Goal: Transaction & Acquisition: Purchase product/service

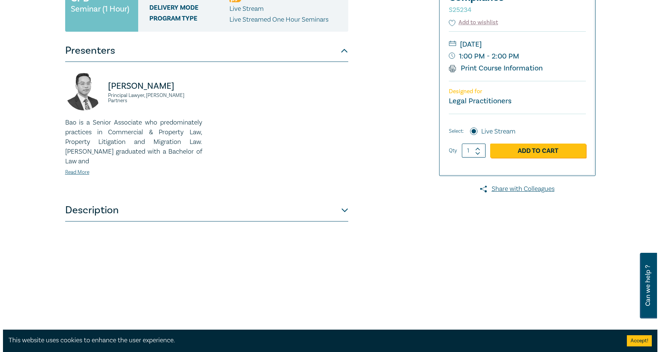
scroll to position [149, 0]
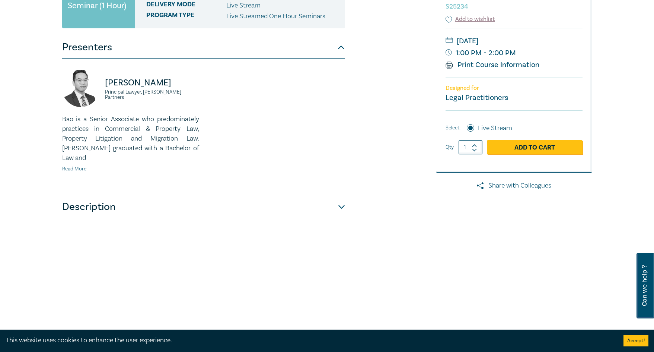
click at [81, 165] on link "Read More" at bounding box center [74, 168] width 24 height 7
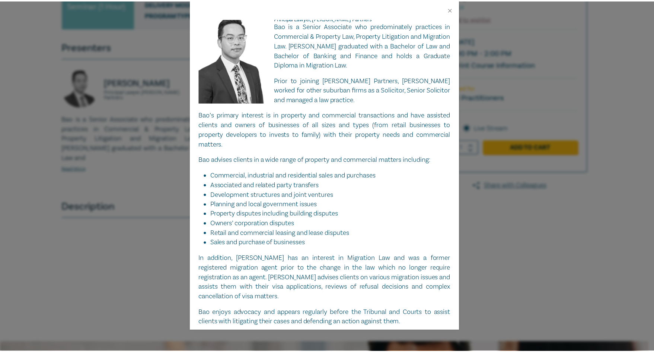
scroll to position [0, 0]
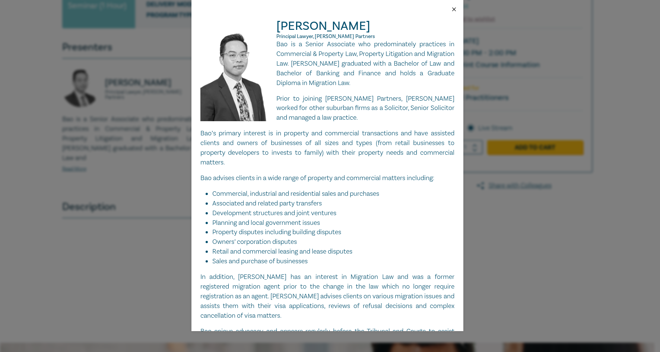
click at [454, 10] on button "Close" at bounding box center [454, 9] width 7 height 7
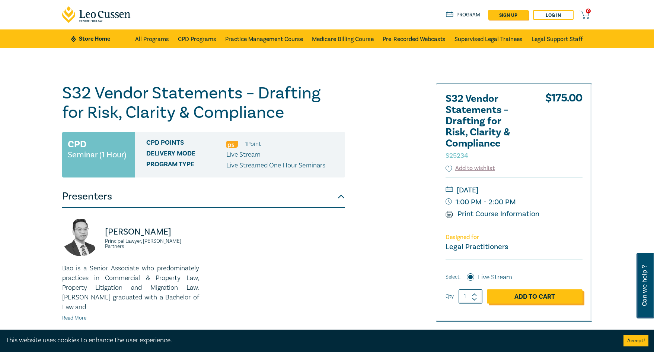
click at [521, 294] on link "Add to Cart" at bounding box center [535, 296] width 96 height 14
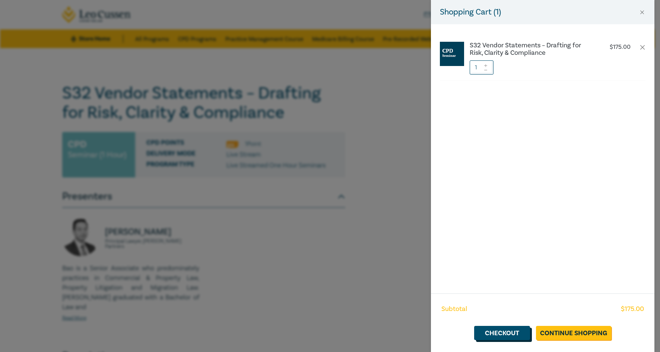
click at [484, 332] on link "Checkout" at bounding box center [502, 333] width 56 height 14
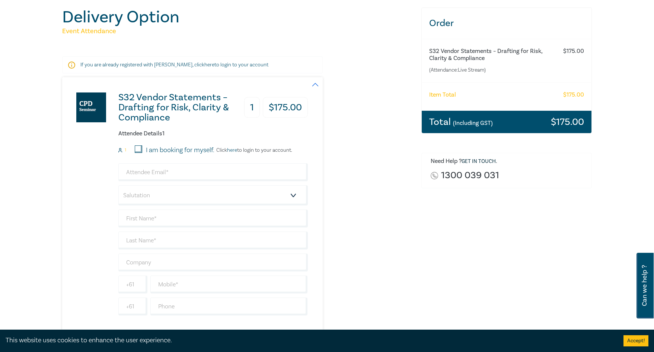
scroll to position [74, 0]
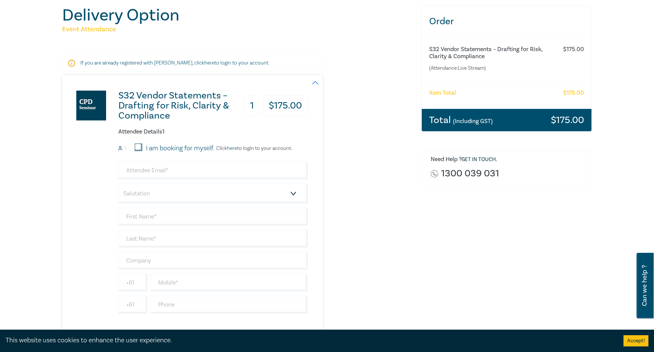
click at [140, 145] on input "I am booking for myself." at bounding box center [138, 146] width 7 height 7
checkbox input "true"
click at [142, 171] on input "email" at bounding box center [213, 170] width 190 height 18
click at [137, 174] on input "email" at bounding box center [213, 170] width 190 height 18
type input "[PERSON_NAME][EMAIL_ADDRESS][DOMAIN_NAME]"
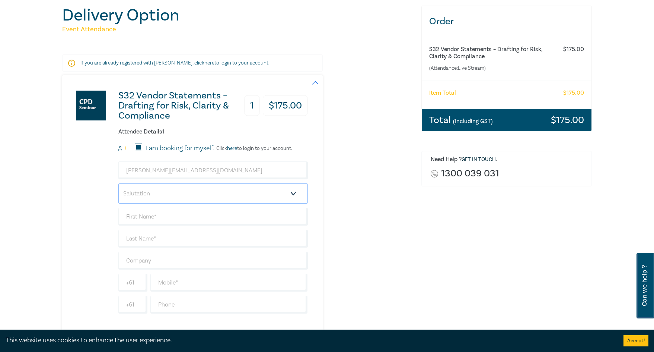
click at [296, 197] on select "Salutation Mr. Mrs. Ms. Miss Dr. Prof. Other" at bounding box center [213, 193] width 190 height 20
select select "Ms."
click at [118, 183] on select "Salutation Mr. Mrs. Ms. Miss Dr. Prof. Other" at bounding box center [213, 193] width 190 height 20
click at [150, 219] on input "text" at bounding box center [213, 216] width 190 height 18
type input "[PERSON_NAME]"
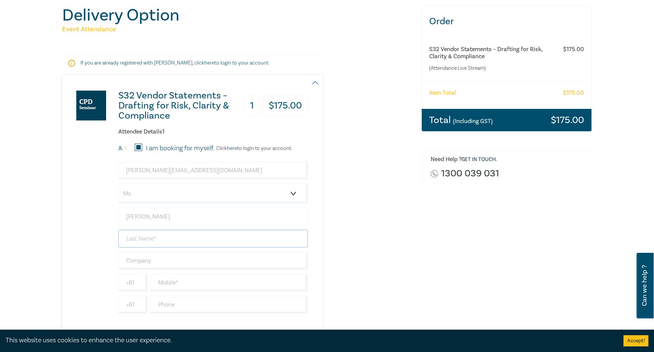
type input "[PERSON_NAME]"
type input "[PERSON_NAME] & Associates"
type input "0390141299"
type input "[GEOGRAPHIC_DATA]"
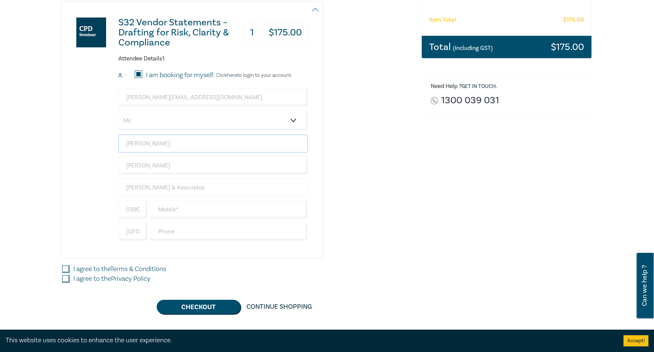
scroll to position [149, 0]
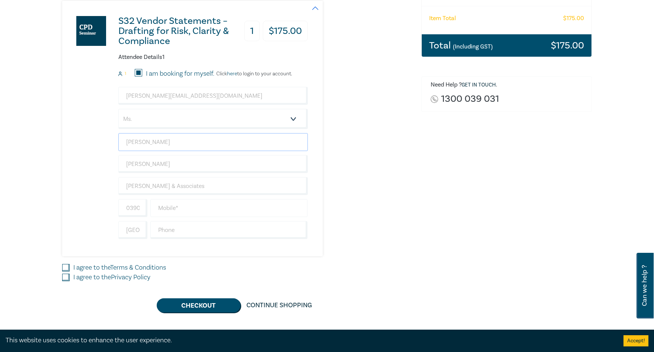
type input "[PERSON_NAME]"
click at [165, 209] on input "text" at bounding box center [229, 208] width 158 height 18
type input "0405 719 602"
click at [142, 203] on input "0390141299" at bounding box center [132, 208] width 29 height 18
click at [143, 207] on input "0390141299" at bounding box center [132, 208] width 29 height 18
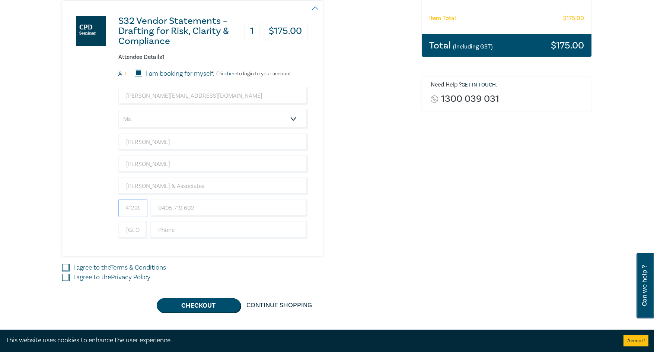
scroll to position [0, 0]
type input "41299"
click at [215, 208] on input "0405 719 602" at bounding box center [229, 208] width 158 height 18
click at [184, 236] on input "text" at bounding box center [229, 230] width 158 height 18
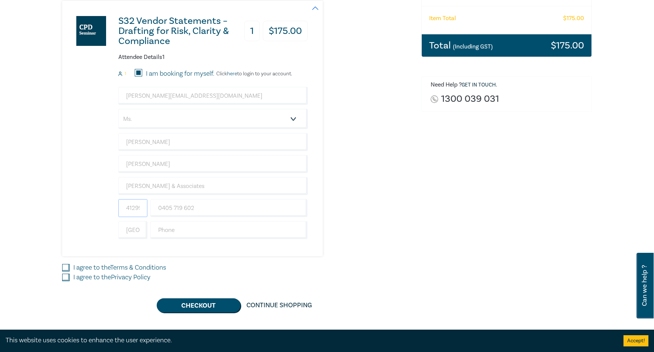
click at [123, 210] on input "41299" at bounding box center [132, 208] width 29 height 18
click at [212, 228] on input "text" at bounding box center [229, 230] width 158 height 18
click at [130, 229] on input "[GEOGRAPHIC_DATA]" at bounding box center [132, 230] width 29 height 18
click at [163, 230] on input "text" at bounding box center [229, 230] width 158 height 18
type input "0390141299"
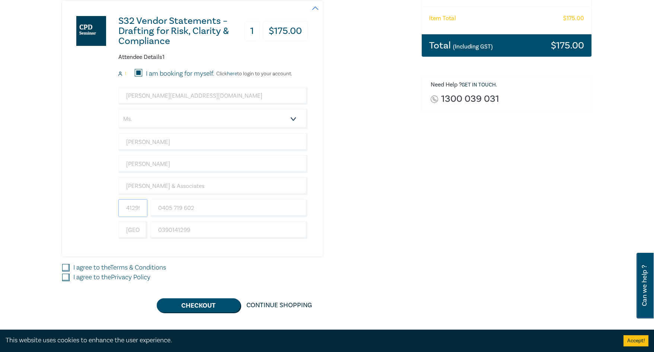
click at [130, 210] on input "41299" at bounding box center [132, 208] width 29 height 18
click at [66, 266] on input "I agree to the Terms & Conditions" at bounding box center [65, 267] width 7 height 7
checkbox input "true"
click at [64, 279] on input "I agree to the Privacy Policy" at bounding box center [65, 276] width 7 height 7
checkbox input "true"
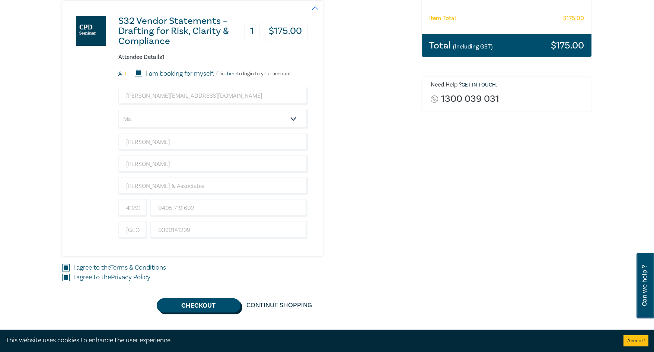
click at [232, 306] on button "Checkout" at bounding box center [199, 305] width 84 height 14
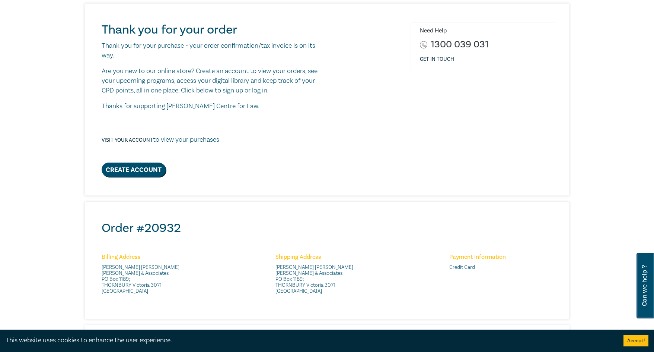
scroll to position [74, 0]
